Goal: Navigation & Orientation: Find specific page/section

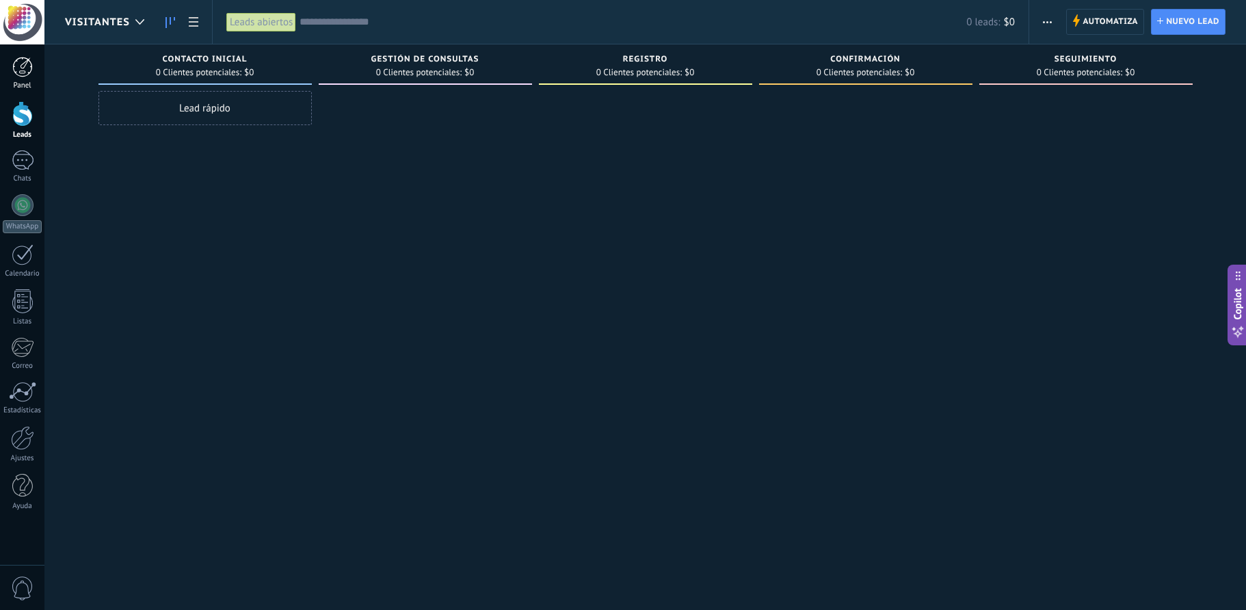
click at [27, 66] on div at bounding box center [22, 67] width 21 height 21
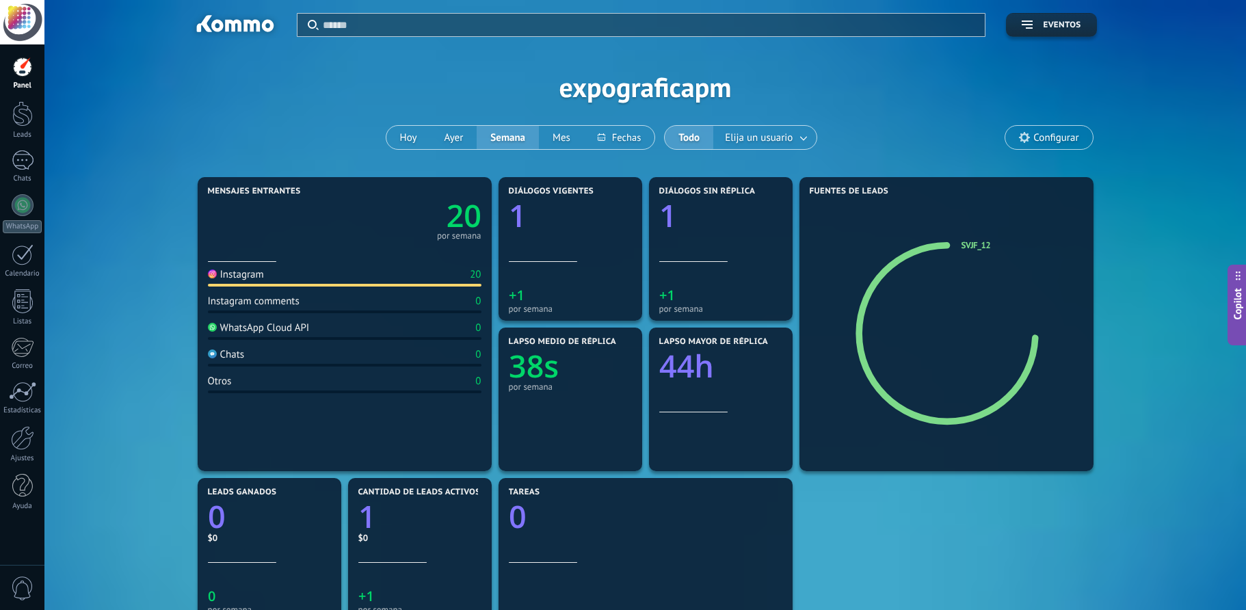
click at [29, 69] on div at bounding box center [22, 67] width 21 height 21
click at [1039, 135] on span "Configurar" at bounding box center [1056, 138] width 45 height 12
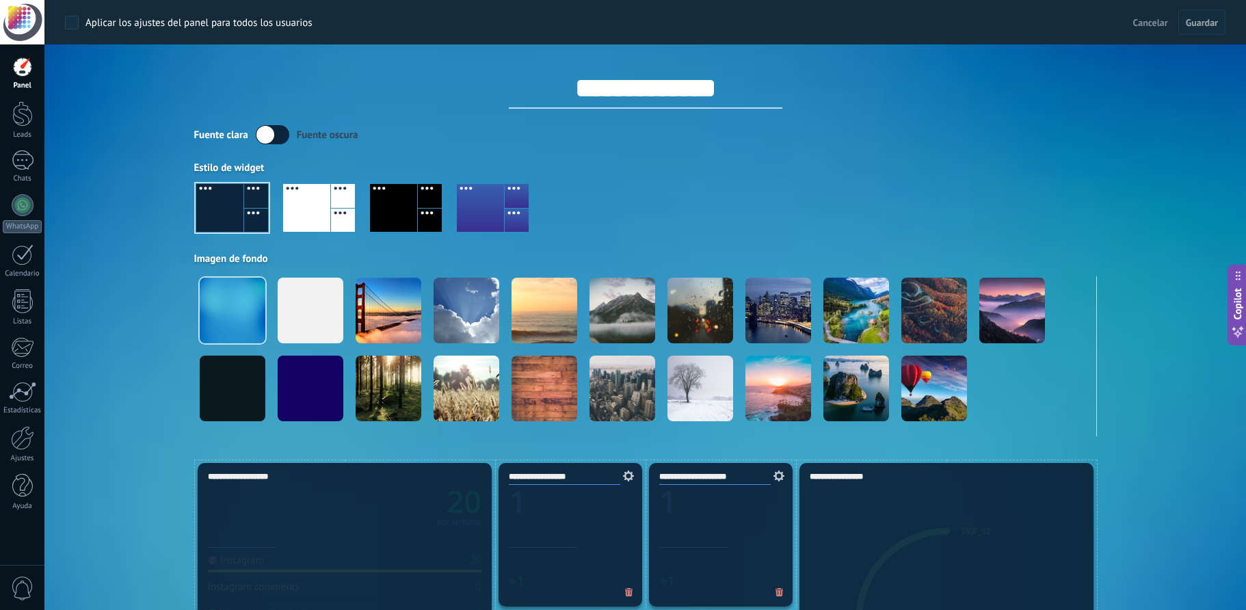
click at [25, 20] on div at bounding box center [22, 22] width 44 height 44
